Goal: Information Seeking & Learning: Learn about a topic

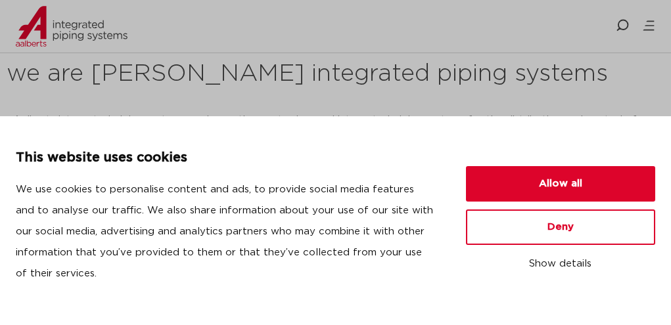
scroll to position [329, 0]
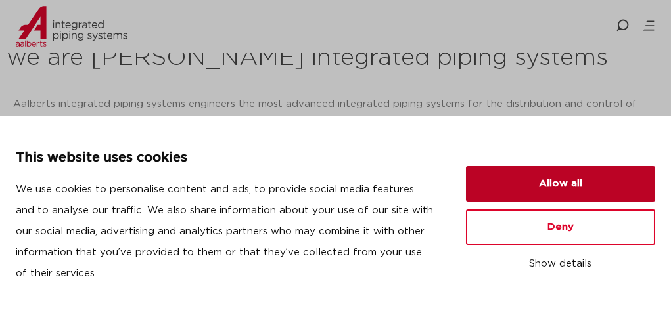
click at [562, 180] on button "Allow all" at bounding box center [560, 183] width 189 height 35
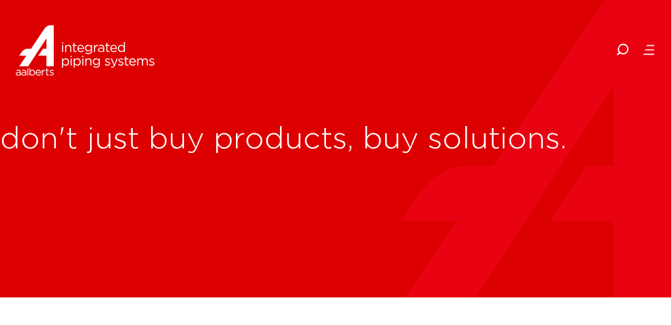
scroll to position [0, 0]
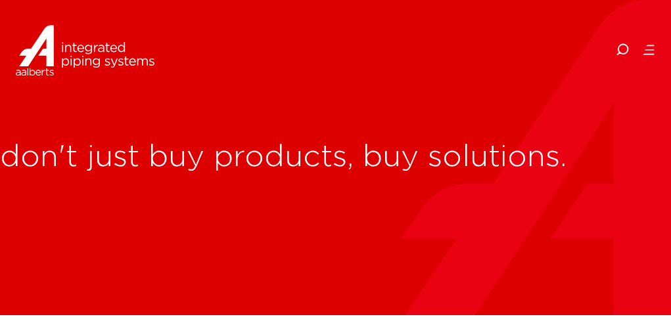
click at [644, 57] on icon at bounding box center [648, 49] width 13 height 13
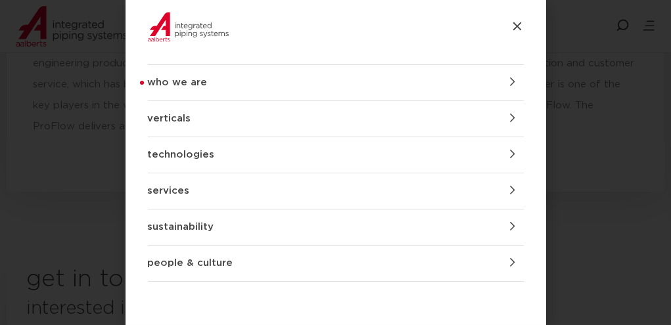
scroll to position [6392, 0]
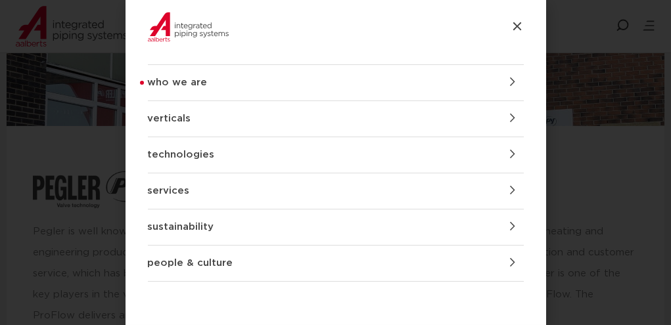
click at [218, 76] on link "who we are" at bounding box center [336, 82] width 376 height 35
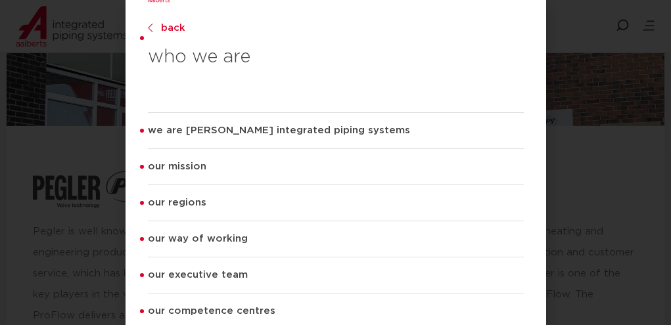
click at [570, 6] on div "who we are back who we are we are [PERSON_NAME] integrated piping systems our m…" at bounding box center [335, 162] width 671 height 325
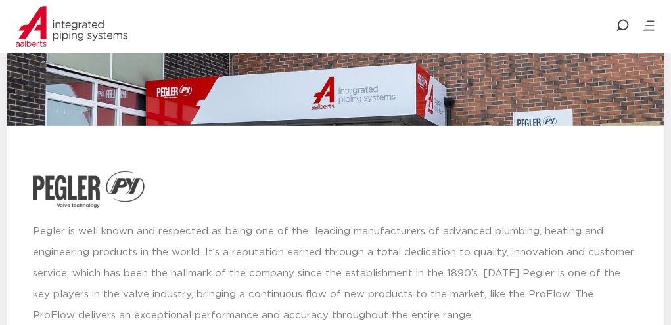
click at [0, 0] on ul "who we are we are [PERSON_NAME] integrated piping systems our mission our regio…" at bounding box center [0, 0] width 0 height 0
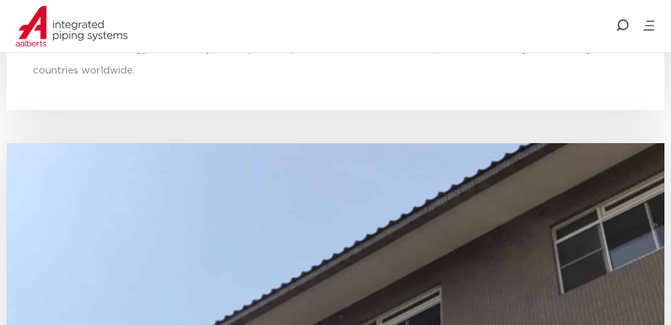
scroll to position [5011, 0]
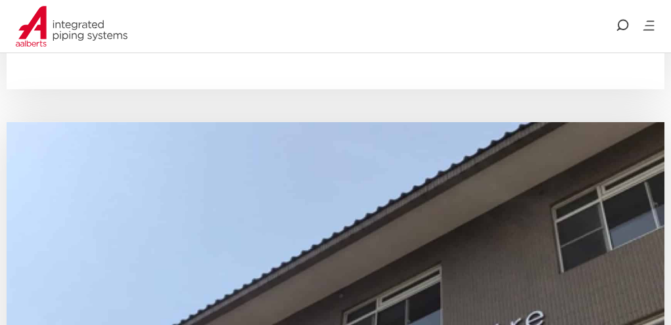
drag, startPoint x: 335, startPoint y: 114, endPoint x: 431, endPoint y: 162, distance: 107.0
drag, startPoint x: 7, startPoint y: 112, endPoint x: 404, endPoint y: 199, distance: 405.8
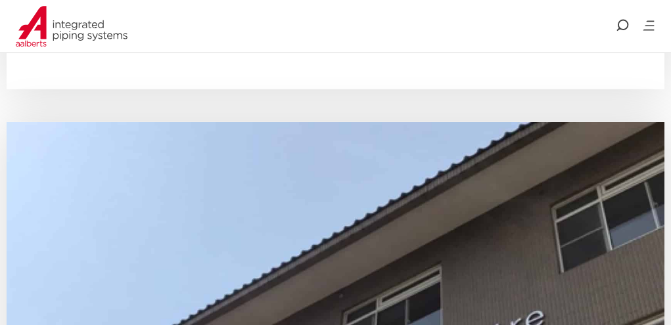
copy p "Thanks to the internationally renowned brands, Apollo and Pegler, Aalberts inte…"
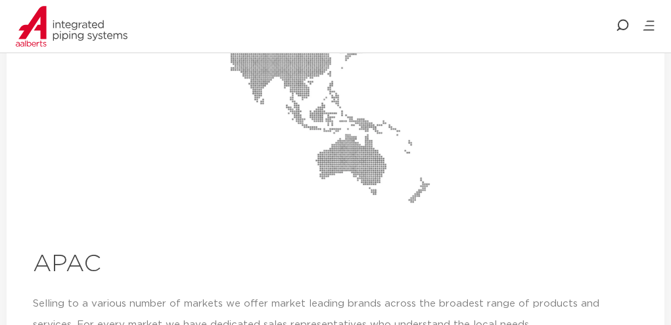
scroll to position [3959, 0]
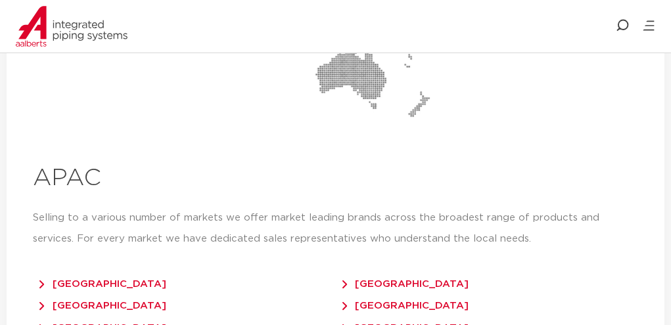
drag, startPoint x: 5, startPoint y: 179, endPoint x: 371, endPoint y: 283, distance: 380.6
copy div "With the high-quality solutions from VSH and [PERSON_NAME], [PERSON_NAME] integ…"
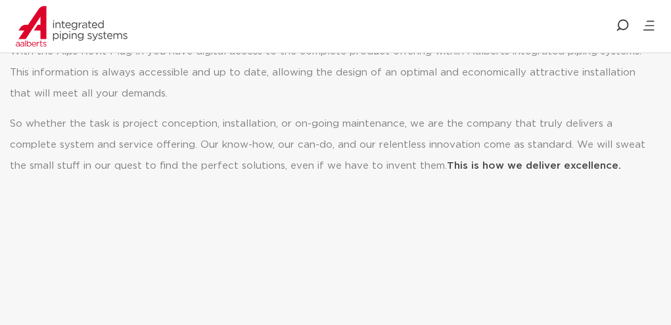
scroll to position [250, 0]
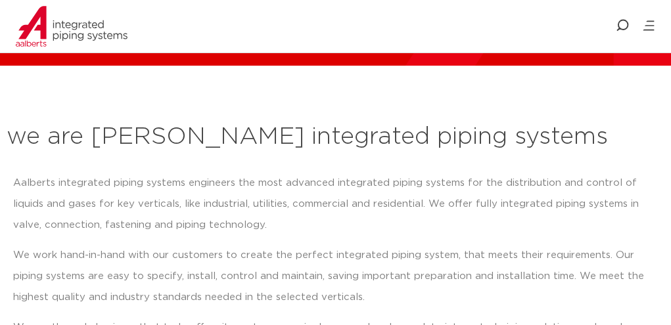
click at [0, 0] on link "verticals" at bounding box center [0, 0] width 0 height 0
click at [0, 0] on link "technologies" at bounding box center [0, 0] width 0 height 0
click at [0, 0] on link "services" at bounding box center [0, 0] width 0 height 0
click at [596, 243] on div "Aalberts integrated piping systems engineers the most advanced integrated pipin…" at bounding box center [335, 271] width 645 height 197
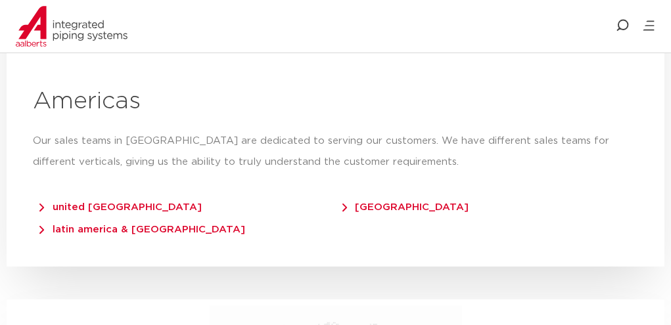
scroll to position [2814, 0]
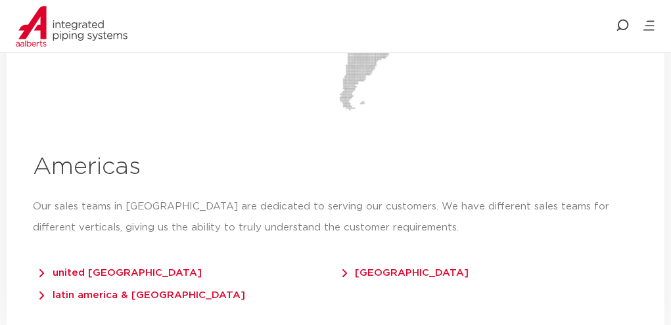
click at [100, 278] on span "united [GEOGRAPHIC_DATA]" at bounding box center [120, 273] width 162 height 10
